Goal: Information Seeking & Learning: Find specific fact

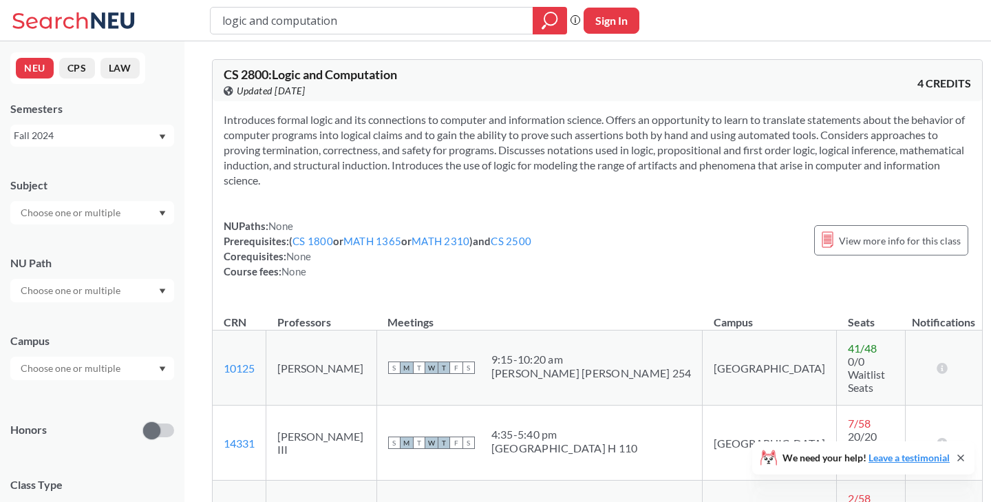
drag, startPoint x: 471, startPoint y: 21, endPoint x: 168, endPoint y: 21, distance: 302.8
click at [168, 21] on div "logic and computation Phrase search guarantees the exact search appears in the …" at bounding box center [495, 20] width 991 height 41
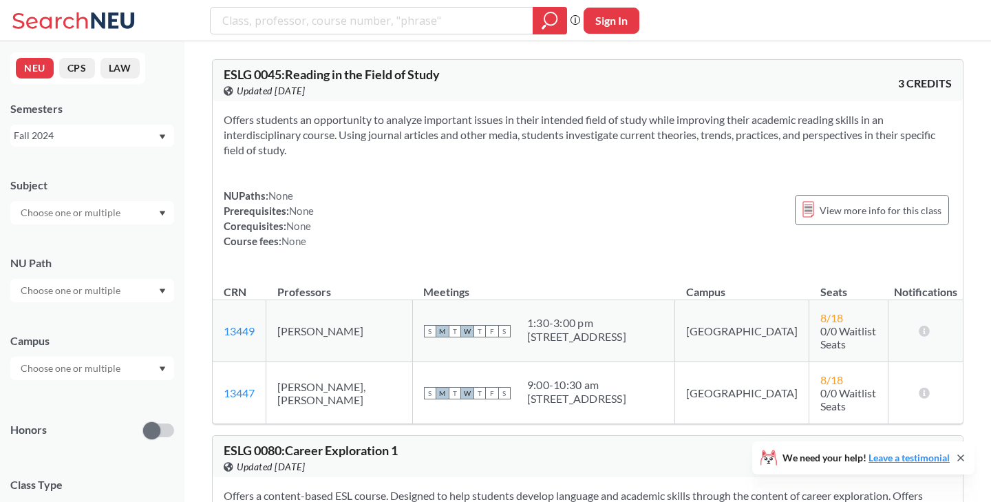
click at [116, 136] on div "Fall 2024" at bounding box center [86, 135] width 144 height 15
click at [106, 162] on div "Fall 2025" at bounding box center [96, 165] width 156 height 15
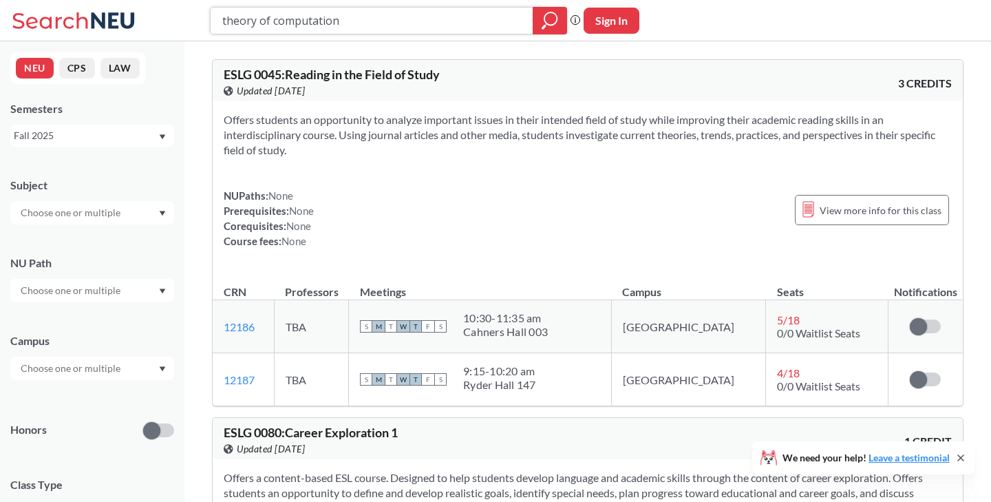
type input "theory of computation"
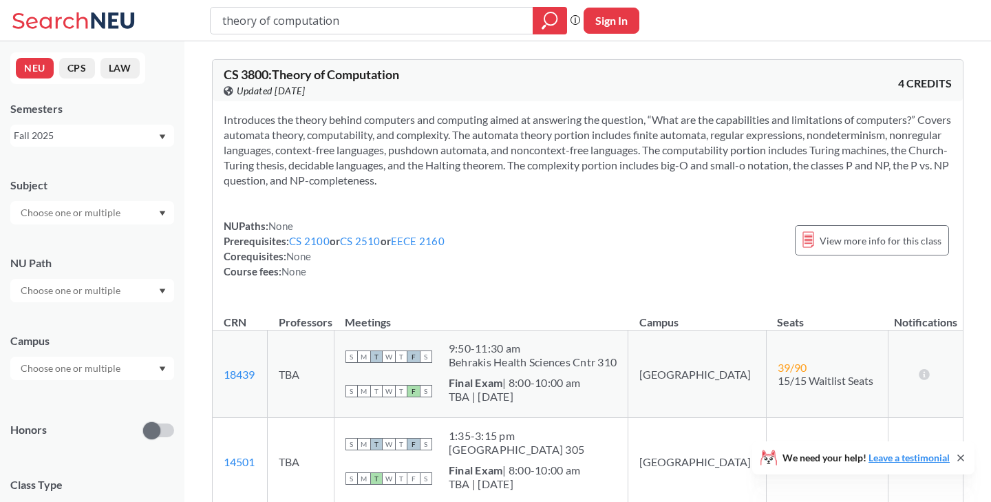
click at [941, 20] on div "theory of computation Phrase search guarantees the exact search appears in the …" at bounding box center [495, 20] width 991 height 41
drag, startPoint x: 372, startPoint y: 28, endPoint x: 184, endPoint y: 17, distance: 188.2
click at [184, 17] on div "theory of computation Phrase search guarantees the exact search appears in the …" at bounding box center [495, 20] width 991 height 41
type input "dance club"
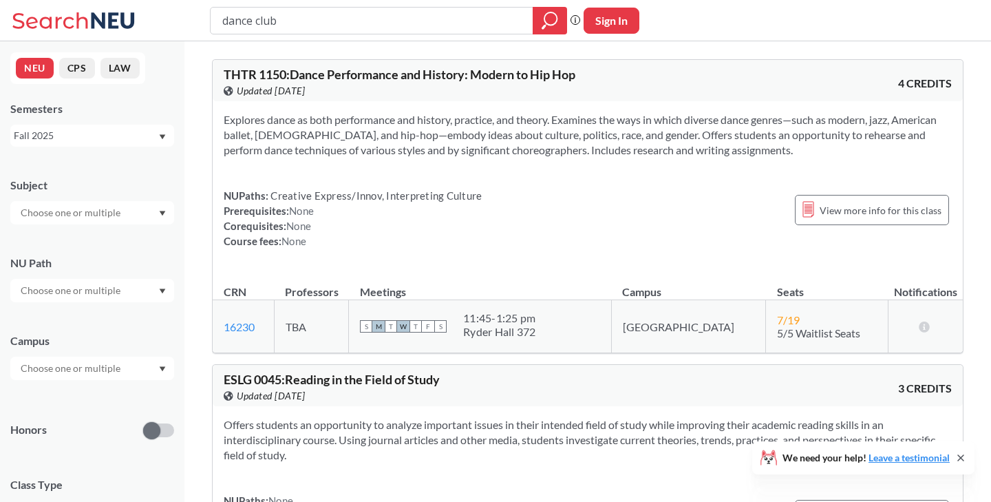
click at [965, 25] on div "dance club Phrase search guarantees the exact search appears in the results. Ex…" at bounding box center [495, 20] width 991 height 41
